Goal: Book appointment/travel/reservation

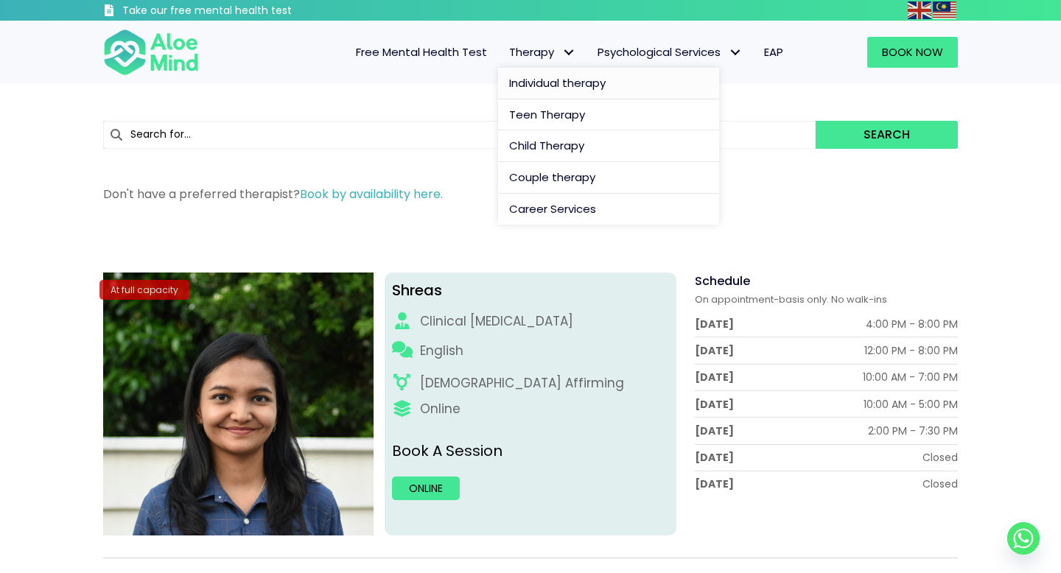
click at [553, 83] on span "Individual therapy" at bounding box center [557, 82] width 97 height 15
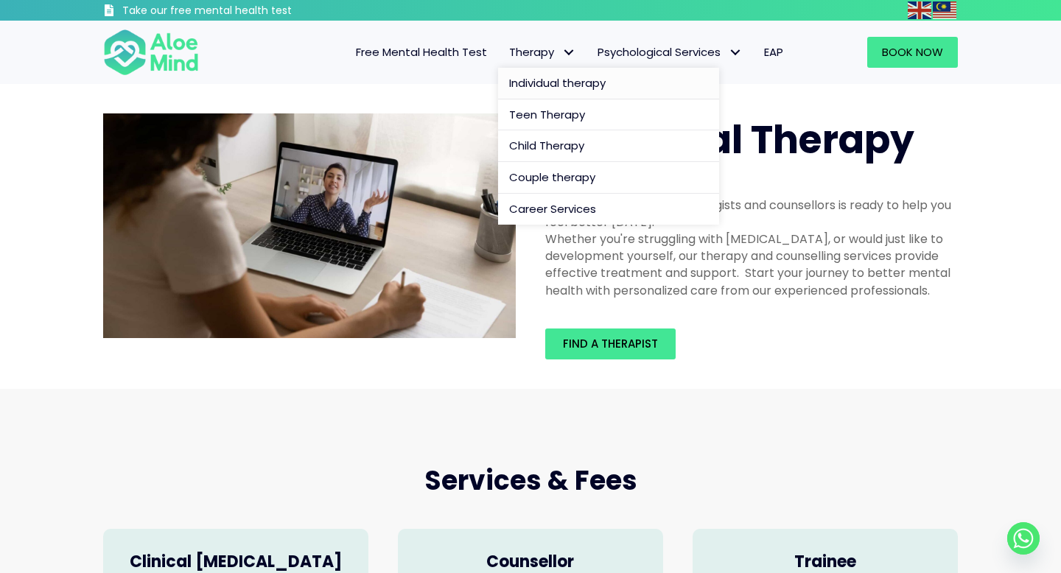
click at [570, 87] on span "Individual therapy" at bounding box center [557, 82] width 97 height 15
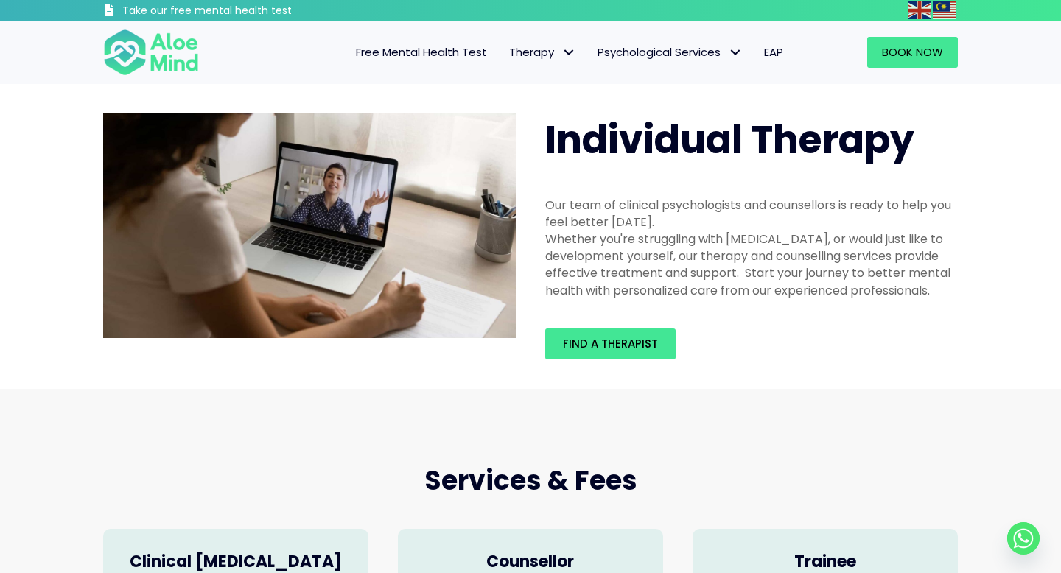
click at [629, 365] on div "Find a therapist" at bounding box center [752, 344] width 442 height 60
click at [601, 345] on span "Find a therapist" at bounding box center [610, 343] width 95 height 15
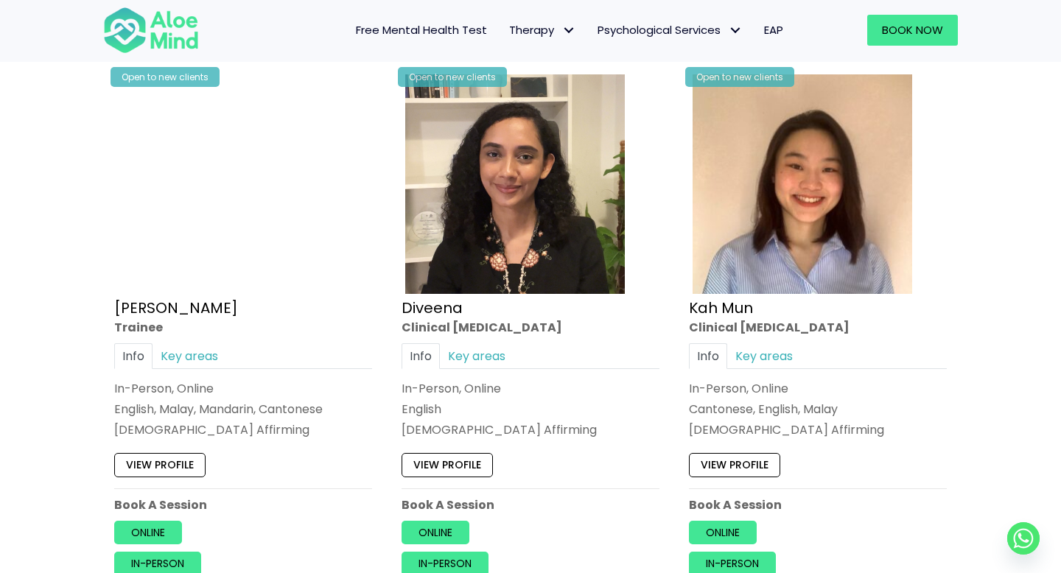
scroll to position [911, 0]
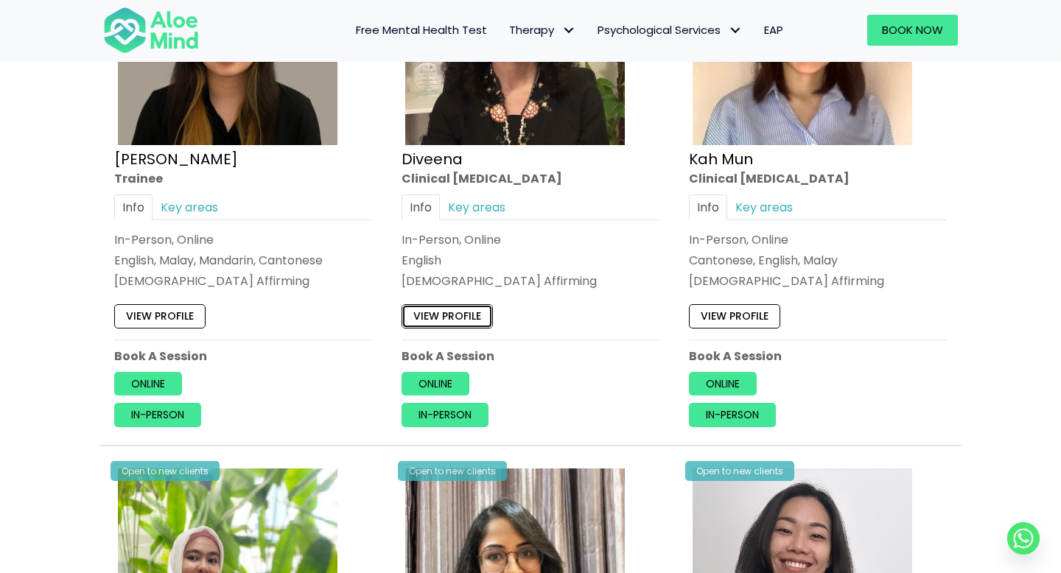
click at [472, 320] on link "View profile" at bounding box center [447, 316] width 91 height 24
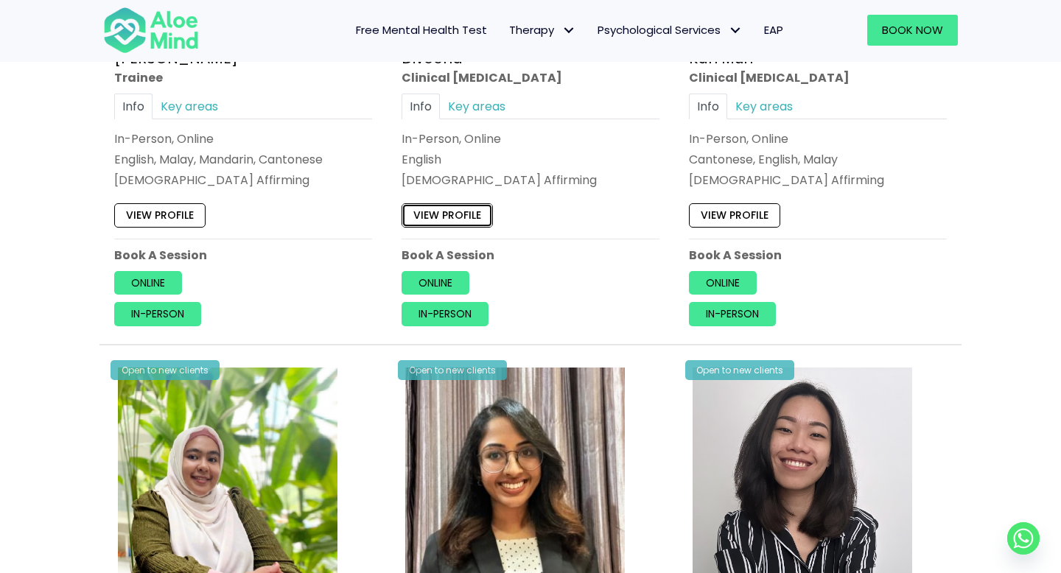
scroll to position [1285, 0]
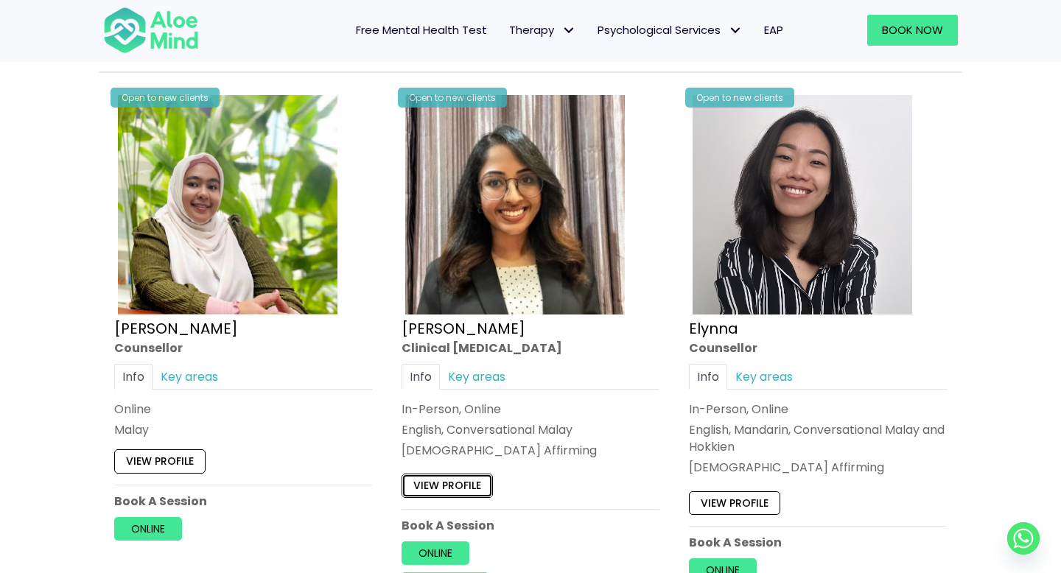
click at [464, 488] on link "View profile" at bounding box center [447, 487] width 91 height 24
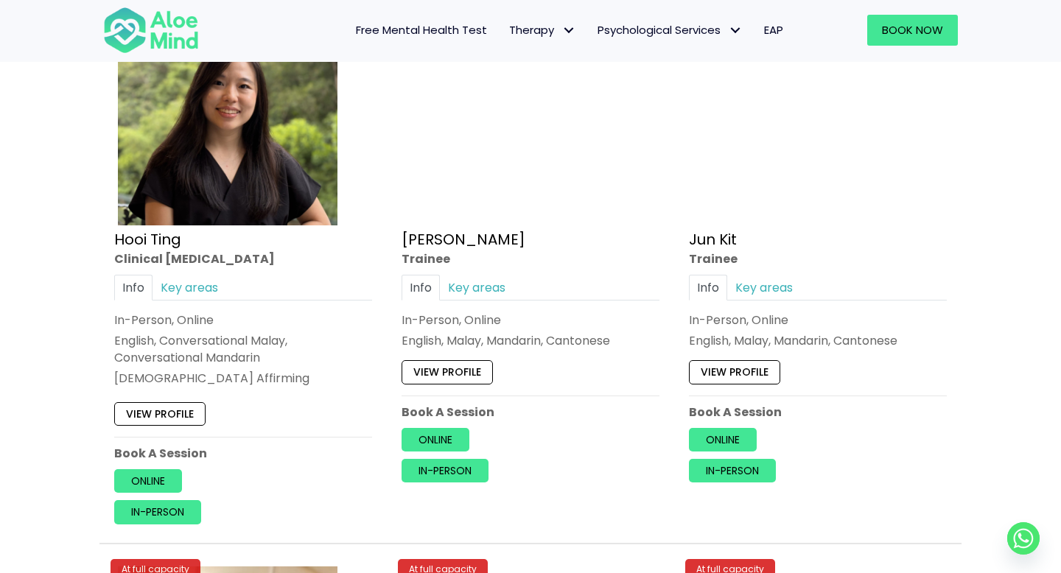
scroll to position [5695, 0]
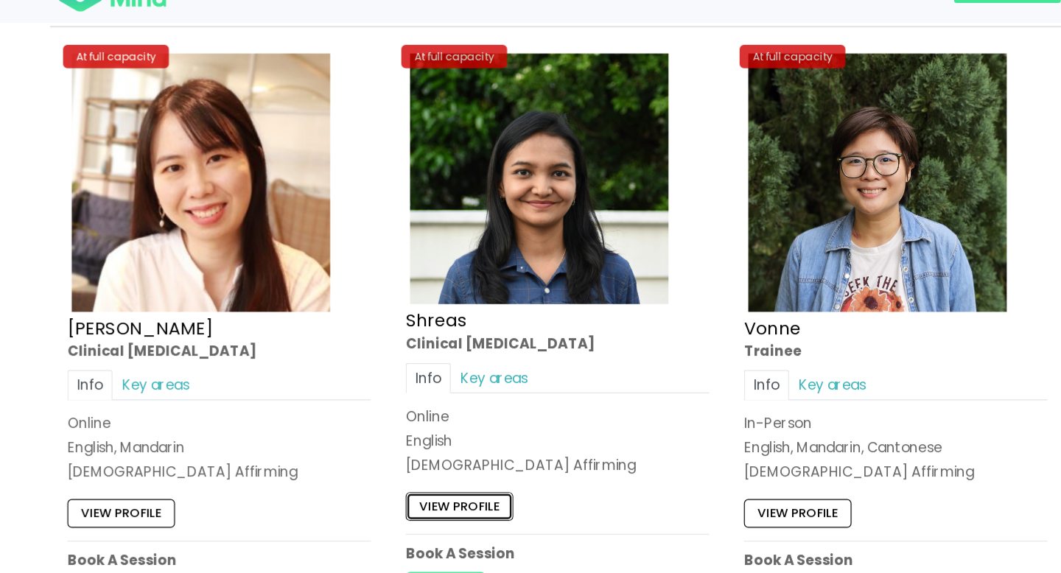
click at [451, 465] on link "View profile" at bounding box center [447, 473] width 91 height 24
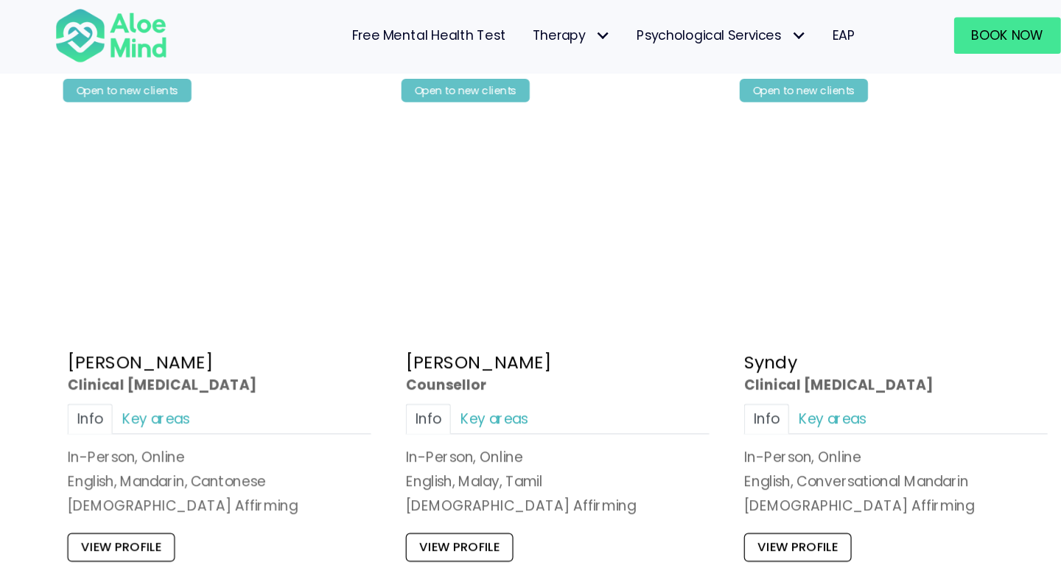
scroll to position [3165, 0]
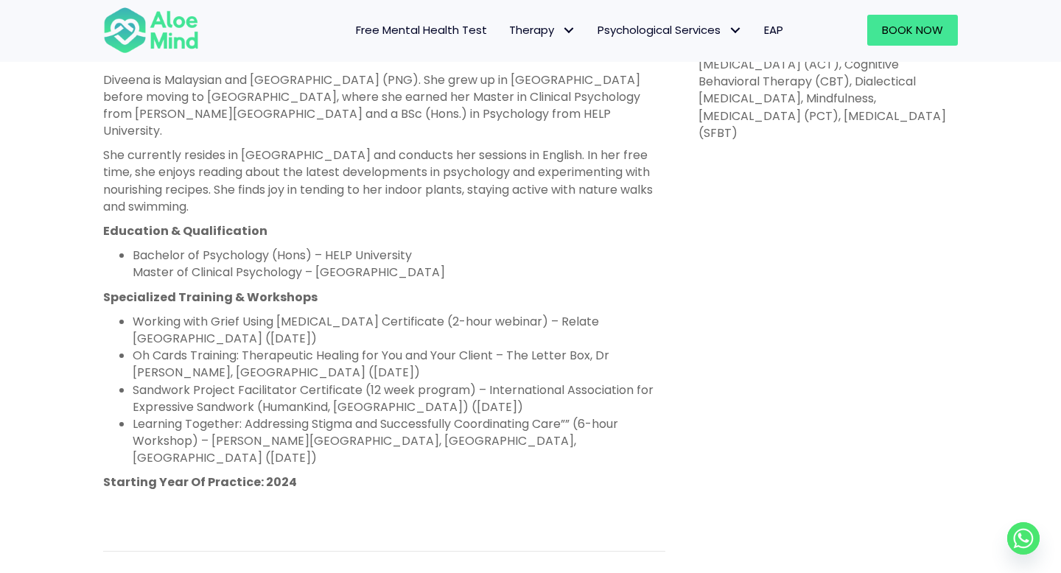
scroll to position [940, 0]
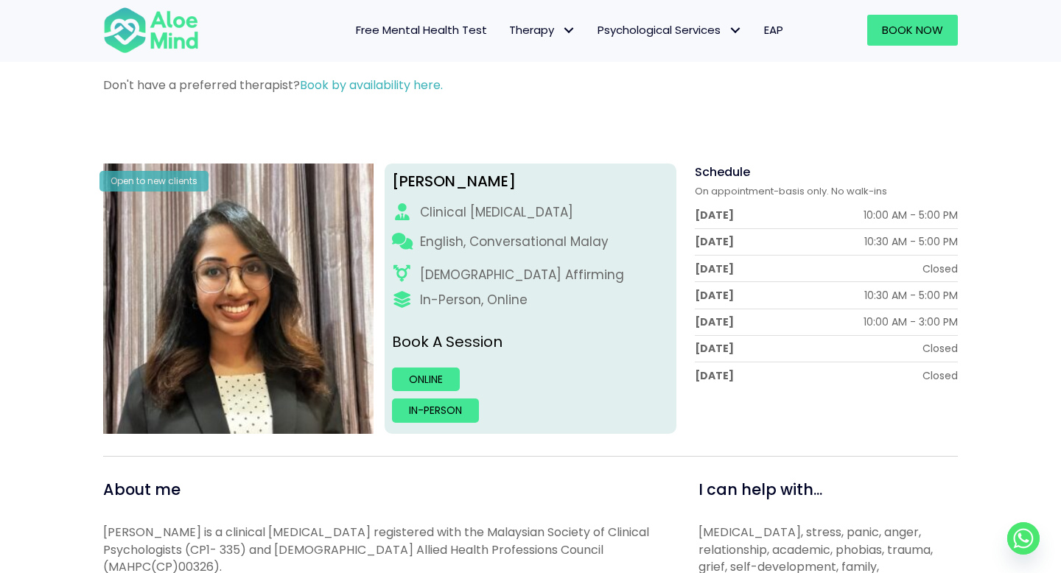
scroll to position [52, 0]
